Goal: Check status: Check status

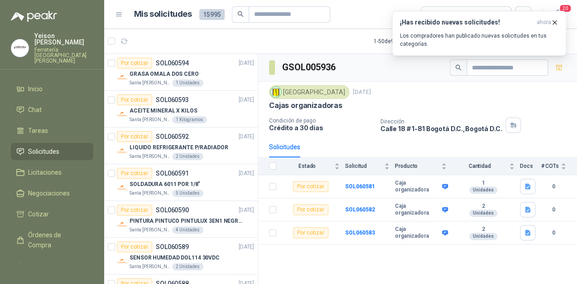
scroll to position [363, 0]
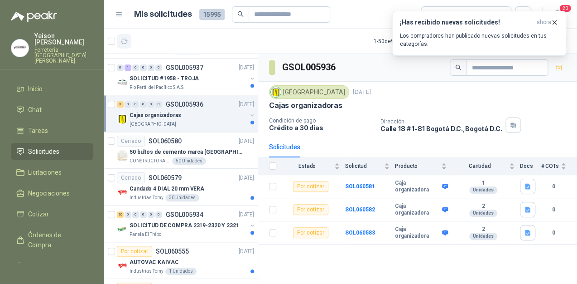
click at [127, 41] on icon "button" at bounding box center [125, 42] width 8 height 8
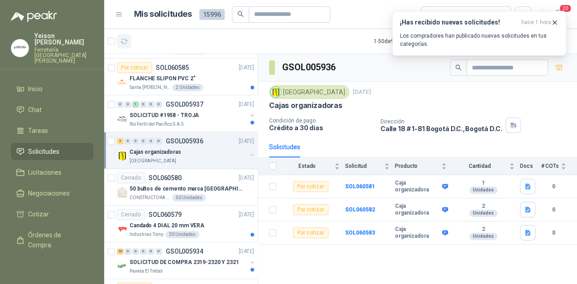
scroll to position [399, 0]
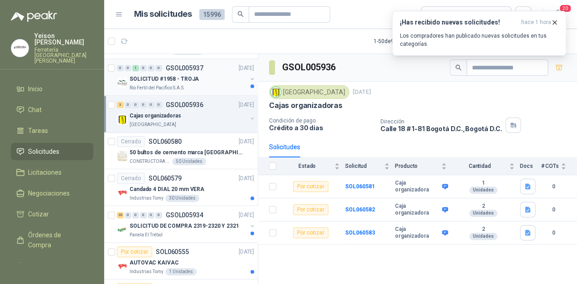
click at [196, 74] on div "SOLICITUD #1958 - TROJA" at bounding box center [188, 78] width 117 height 11
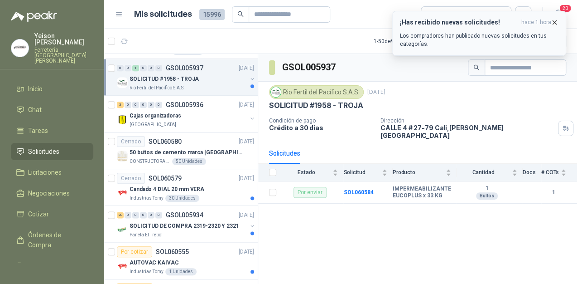
click at [555, 20] on icon "button" at bounding box center [555, 23] width 8 height 8
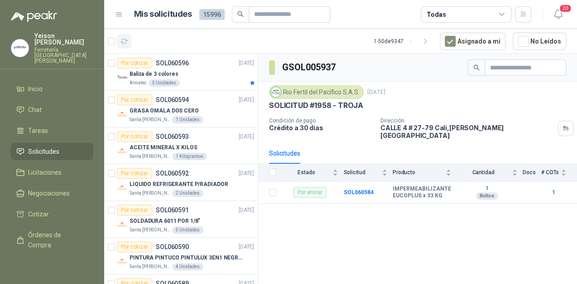
click at [127, 39] on icon "button" at bounding box center [125, 42] width 8 height 8
click at [166, 78] on div "Baliza de 3 colores" at bounding box center [192, 73] width 125 height 11
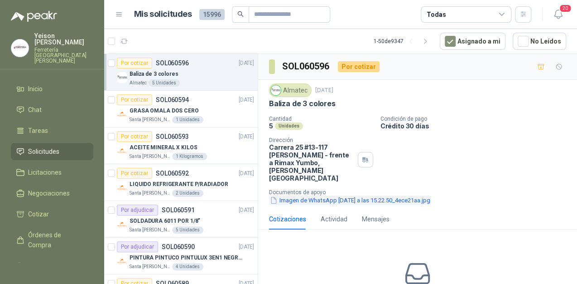
click at [317, 195] on button "Imagen de WhatsApp [DATE] a las 15.22.50_4ece21aa.jpg" at bounding box center [350, 200] width 162 height 10
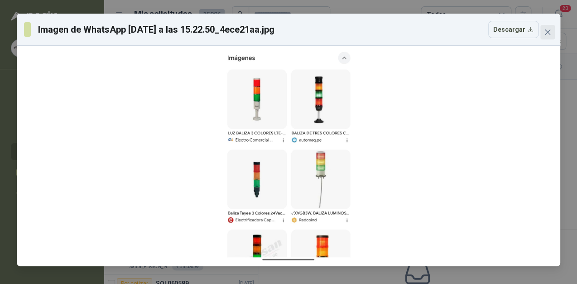
click at [549, 29] on icon "close" at bounding box center [547, 32] width 7 height 7
